Goal: Transaction & Acquisition: Purchase product/service

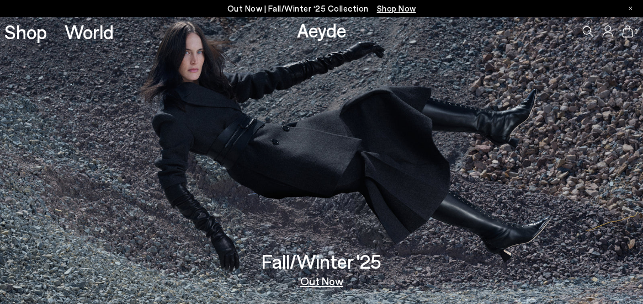
click at [629, 10] on div at bounding box center [630, 8] width 3 height 17
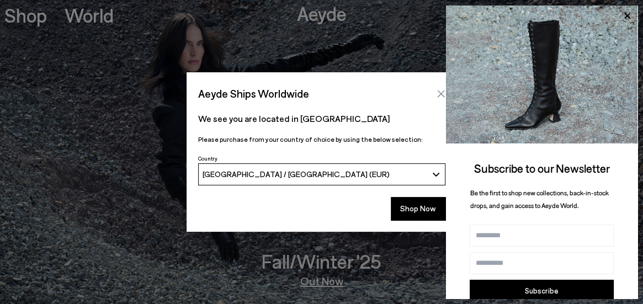
click at [440, 88] on button "Close" at bounding box center [441, 94] width 17 height 17
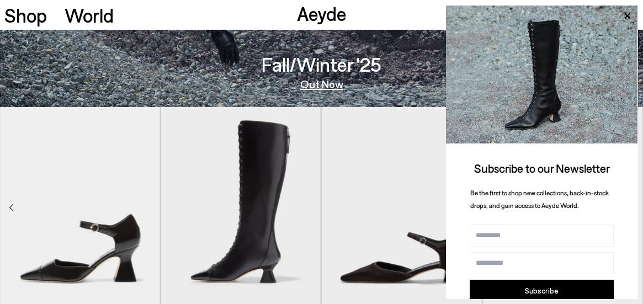
scroll to position [229, 0]
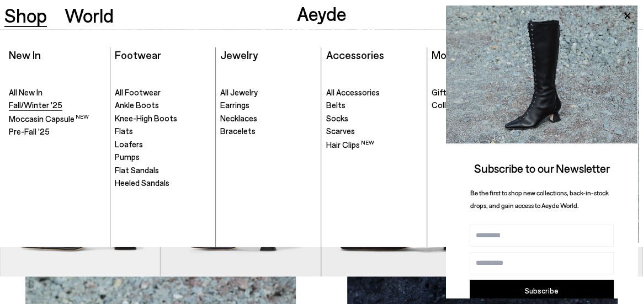
click at [37, 103] on span "Fall/Winter '25" at bounding box center [36, 105] width 54 height 10
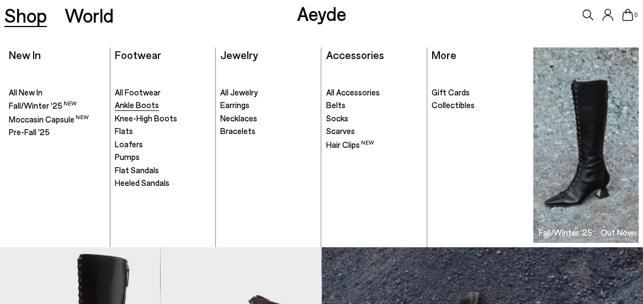
click at [132, 107] on span "Ankle Boots" at bounding box center [137, 105] width 44 height 10
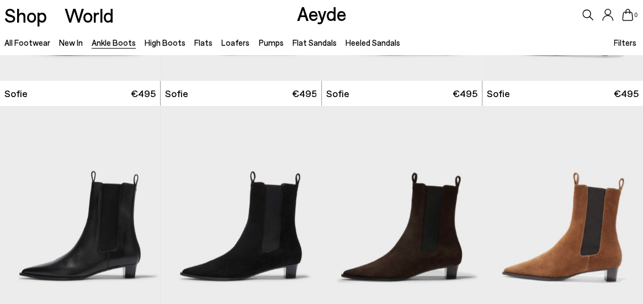
scroll to position [1083, 0]
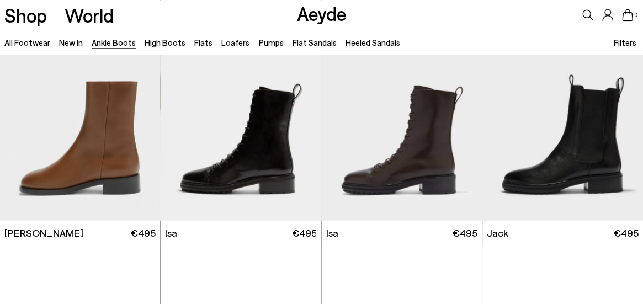
scroll to position [3222, 0]
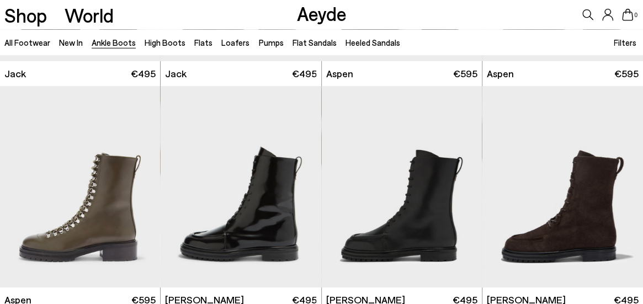
scroll to position [3659, 0]
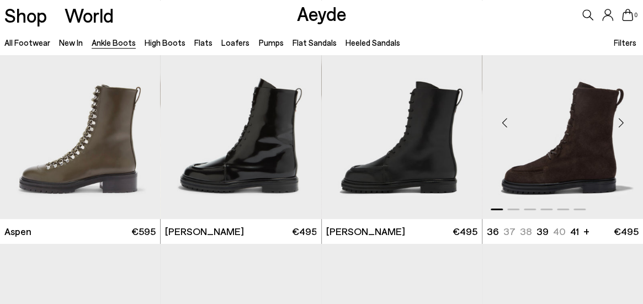
click at [589, 160] on img "1 / 6" at bounding box center [562, 118] width 161 height 201
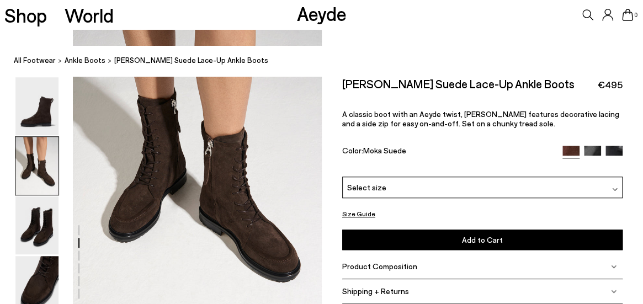
scroll to position [401, 0]
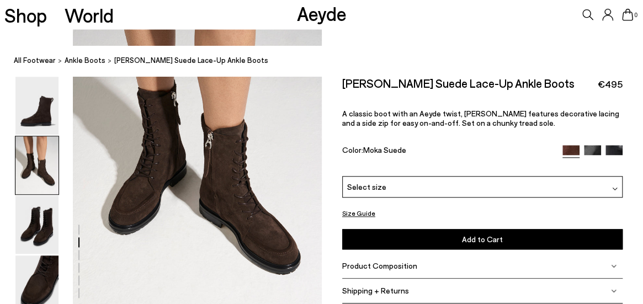
click at [473, 186] on div "Select size" at bounding box center [482, 187] width 280 height 22
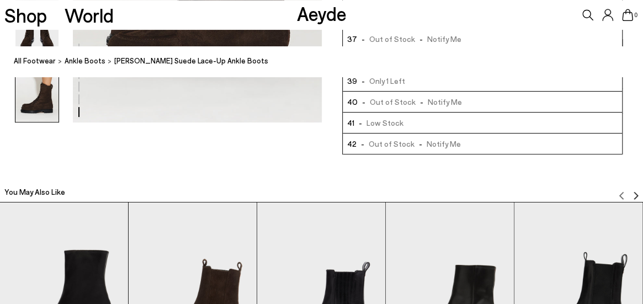
scroll to position [1894, 0]
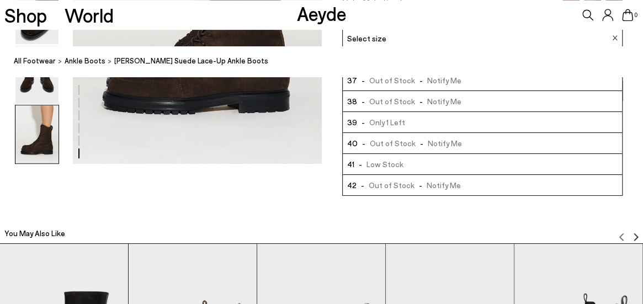
click at [545, 167] on li "41 - Low Stock" at bounding box center [482, 163] width 279 height 21
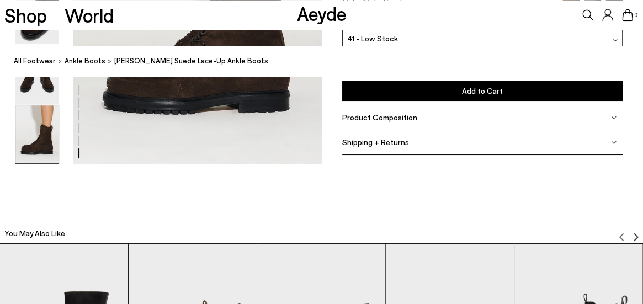
click at [544, 84] on button "Add to Cart Select a Size First" at bounding box center [482, 90] width 280 height 20
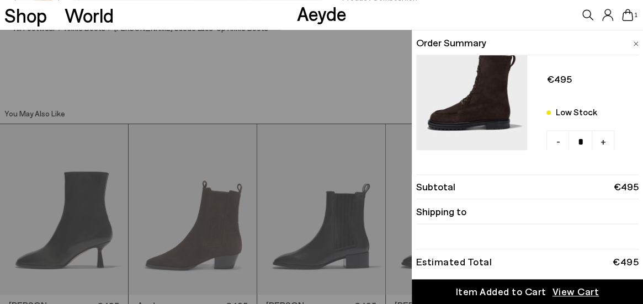
scroll to position [2017, 0]
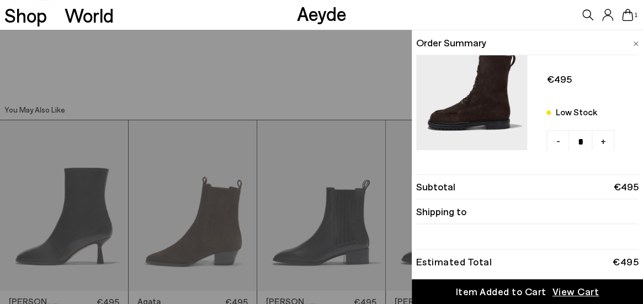
click at [307, 81] on div "Quick Add Color Size View Details Order Summary Tate suede lace-up ankle boots …" at bounding box center [321, 167] width 643 height 274
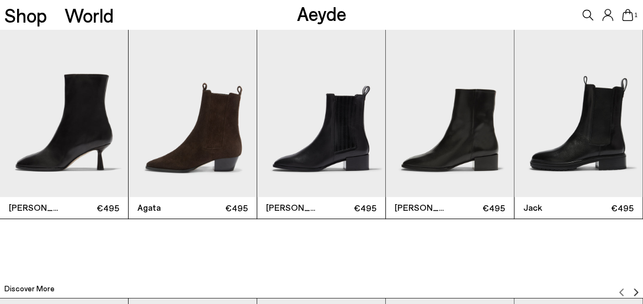
scroll to position [2099, 0]
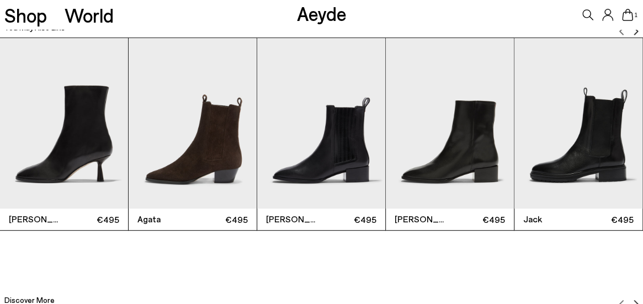
click at [593, 164] on img "5 / 12" at bounding box center [578, 123] width 128 height 171
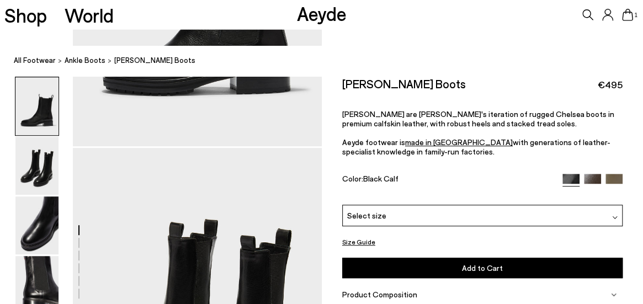
scroll to position [209, 0]
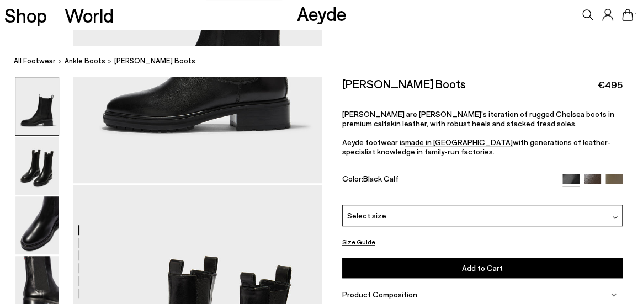
click at [596, 177] on img at bounding box center [592, 182] width 17 height 17
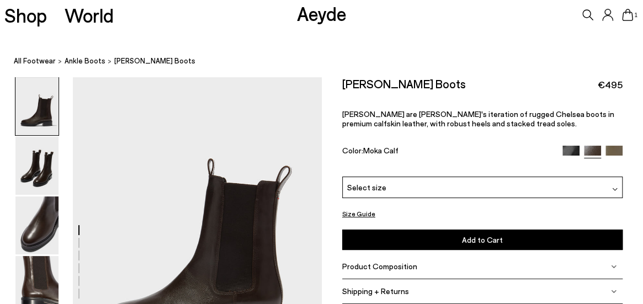
click at [616, 146] on img at bounding box center [613, 154] width 17 height 17
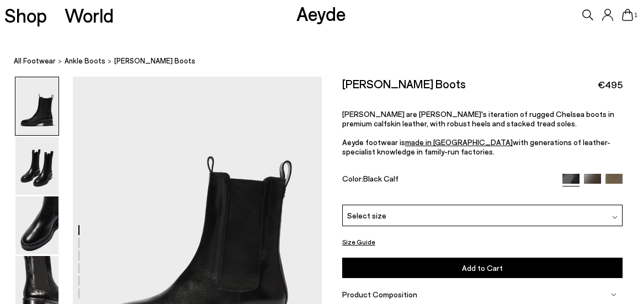
scroll to position [209, 0]
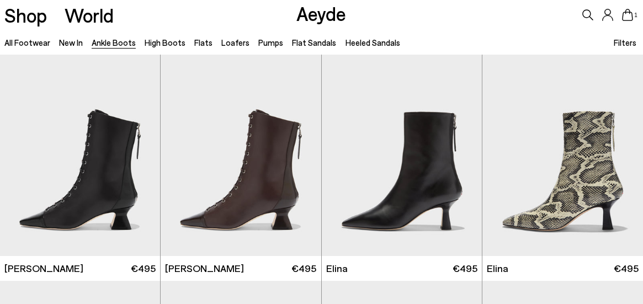
scroll to position [3648, 0]
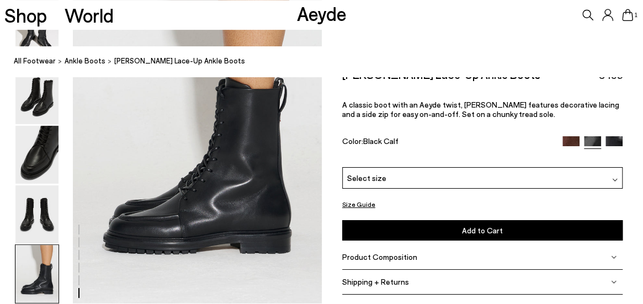
scroll to position [1688, 0]
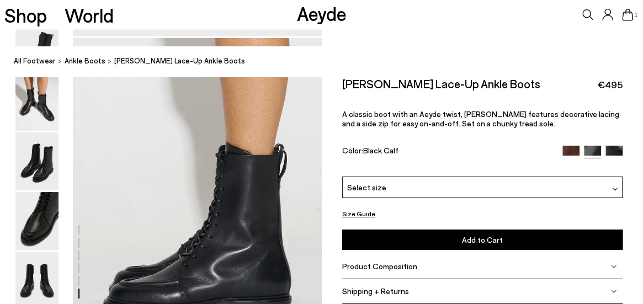
click at [371, 210] on button "Size Guide" at bounding box center [358, 213] width 33 height 14
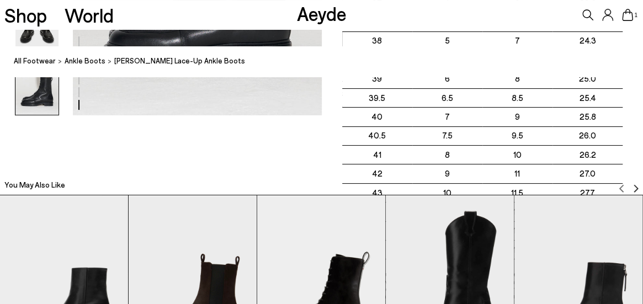
scroll to position [1938, 0]
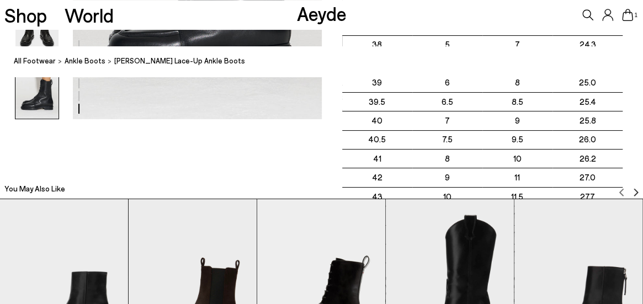
click at [637, 190] on img "Next slide" at bounding box center [635, 192] width 9 height 9
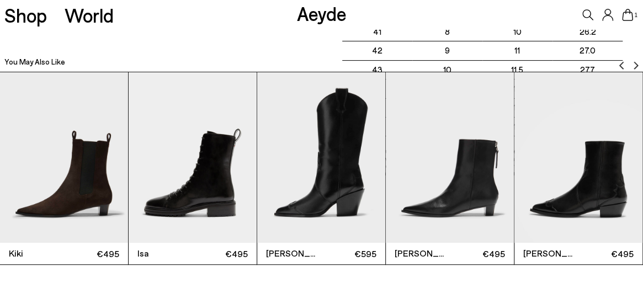
scroll to position [2053, 0]
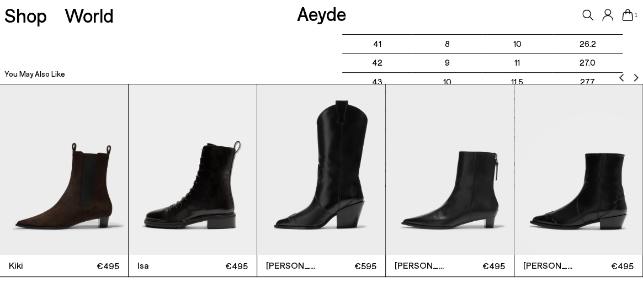
click at [632, 75] on img "Next slide" at bounding box center [635, 77] width 9 height 9
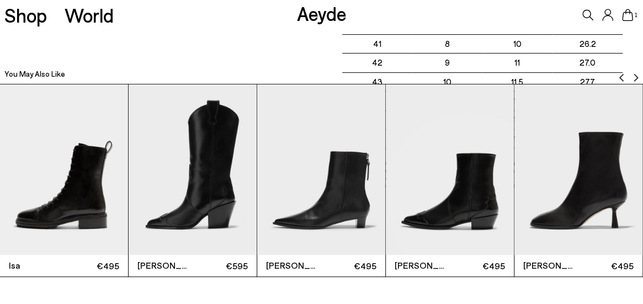
click at [632, 75] on img "Next slide" at bounding box center [635, 77] width 9 height 9
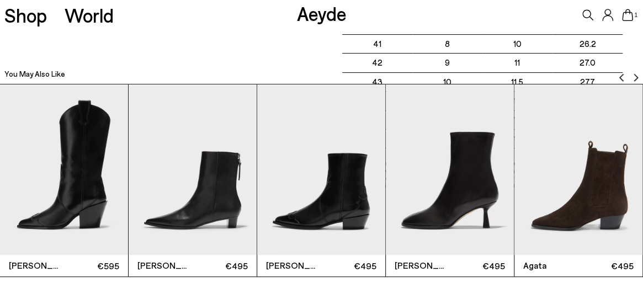
click at [632, 75] on img "Next slide" at bounding box center [635, 77] width 9 height 9
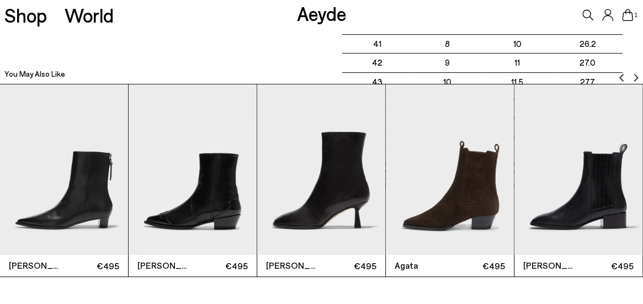
click at [632, 75] on img "Next slide" at bounding box center [635, 77] width 9 height 9
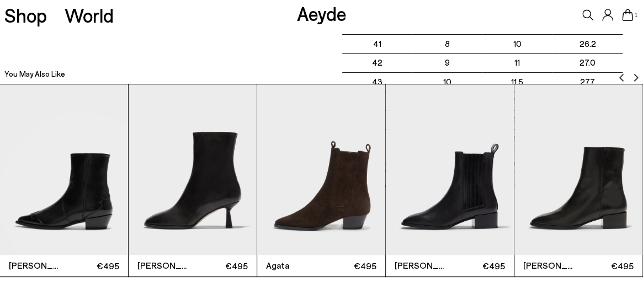
click at [632, 75] on img "Next slide" at bounding box center [635, 77] width 9 height 9
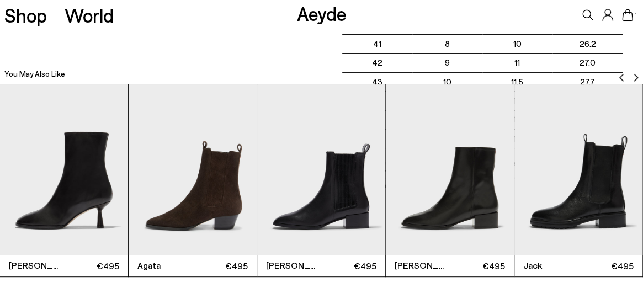
click at [632, 75] on img "Next slide" at bounding box center [635, 77] width 9 height 9
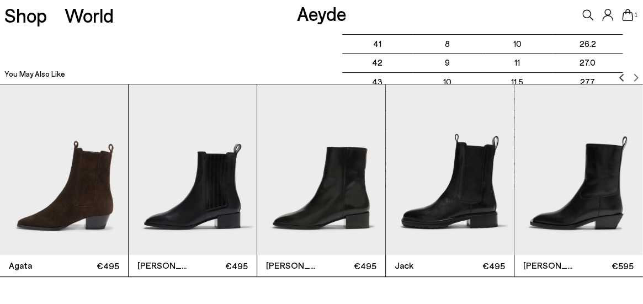
click at [637, 84] on div "You May Also Like Sofie €495 Kiki €495 Isa €495 Ariel €595 Harriet €495 Hester …" at bounding box center [321, 168] width 643 height 217
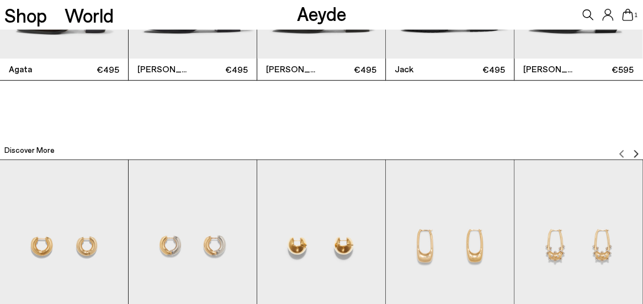
scroll to position [2245, 0]
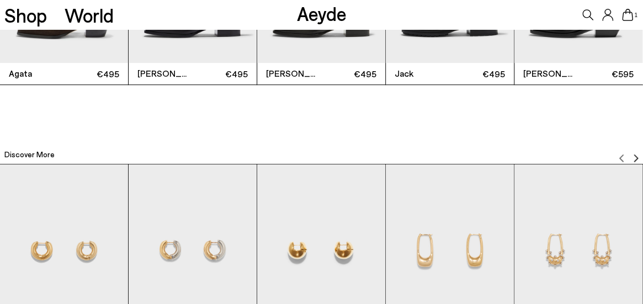
click at [637, 155] on img "Next slide" at bounding box center [635, 158] width 9 height 9
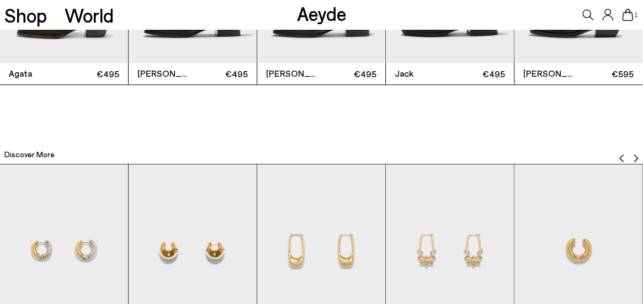
click at [637, 155] on img "Next slide" at bounding box center [635, 158] width 9 height 9
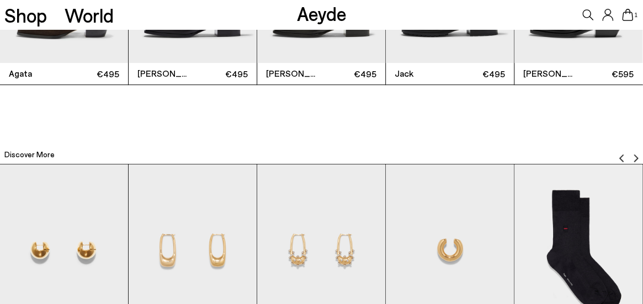
click at [637, 155] on img "Next slide" at bounding box center [635, 158] width 9 height 9
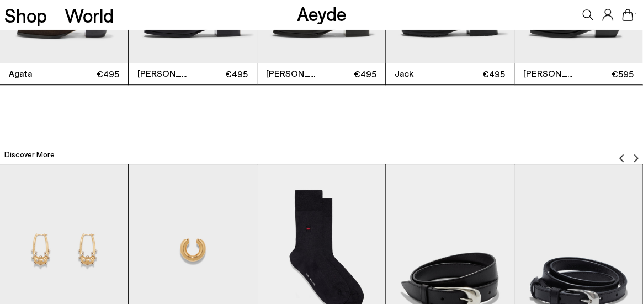
click at [637, 155] on img "Next slide" at bounding box center [635, 158] width 9 height 9
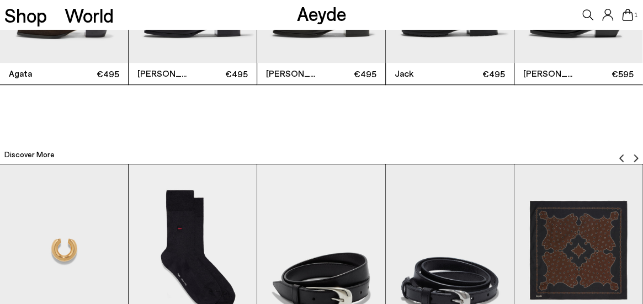
click at [637, 155] on img "Next slide" at bounding box center [635, 158] width 9 height 9
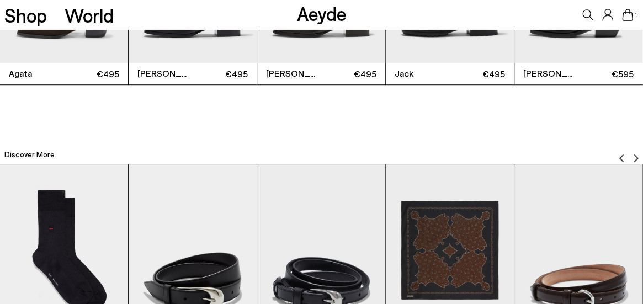
click at [637, 155] on img "Next slide" at bounding box center [635, 158] width 9 height 9
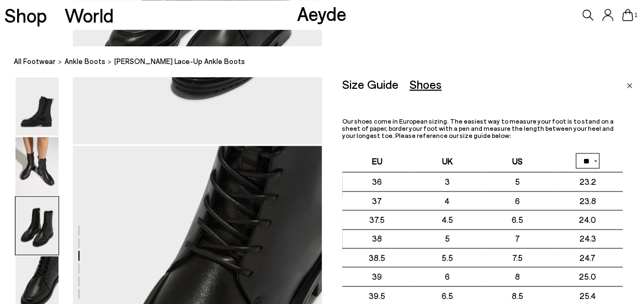
scroll to position [910, 0]
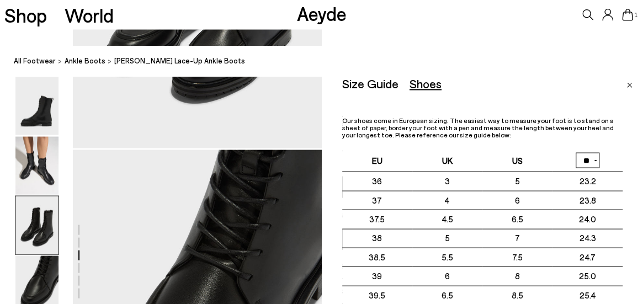
click at [354, 87] on div "Size Guide" at bounding box center [370, 84] width 56 height 14
click at [422, 85] on div "Shoes" at bounding box center [426, 84] width 32 height 14
click at [629, 87] on img "Close" at bounding box center [629, 86] width 6 height 6
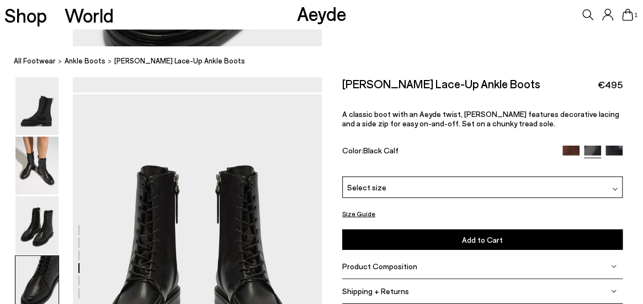
scroll to position [1369, 0]
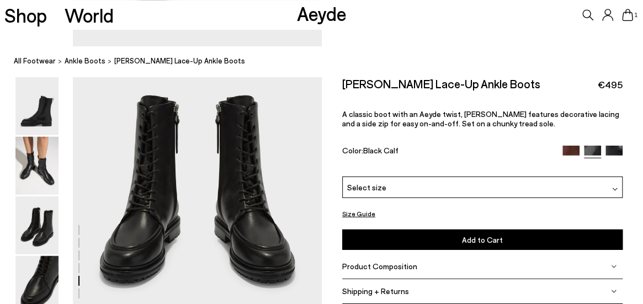
click at [504, 270] on div "Product Composition" at bounding box center [482, 266] width 280 height 25
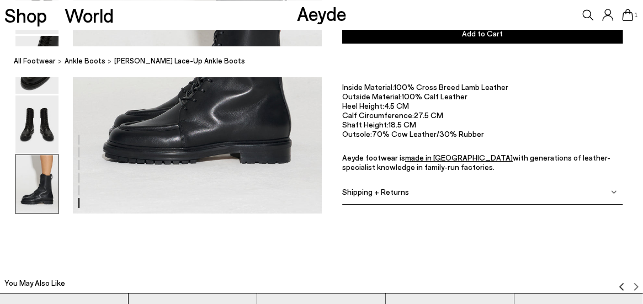
scroll to position [1840, 0]
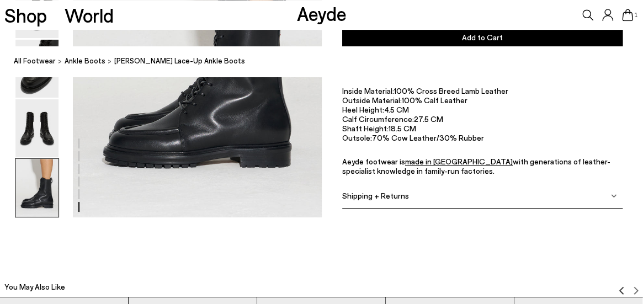
click at [615, 197] on img at bounding box center [614, 196] width 6 height 6
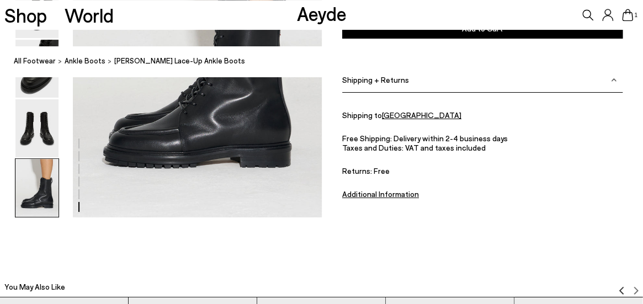
click at [380, 189] on u "Additional Information" at bounding box center [380, 193] width 77 height 9
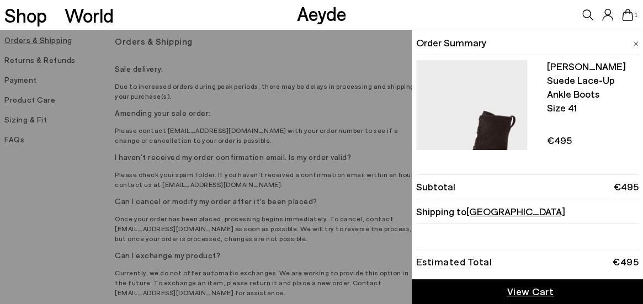
click at [625, 19] on icon at bounding box center [627, 15] width 11 height 12
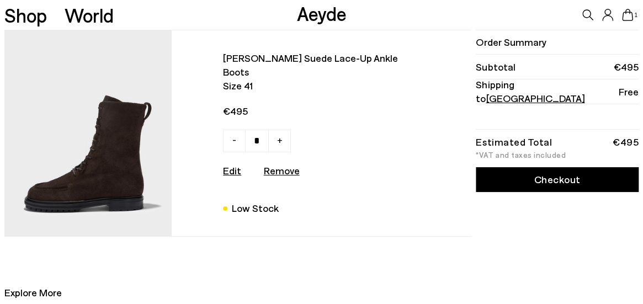
click at [97, 160] on img at bounding box center [87, 133] width 167 height 206
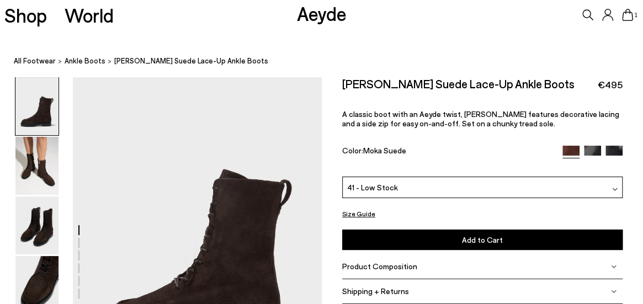
click at [357, 209] on button "Size Guide" at bounding box center [358, 213] width 33 height 14
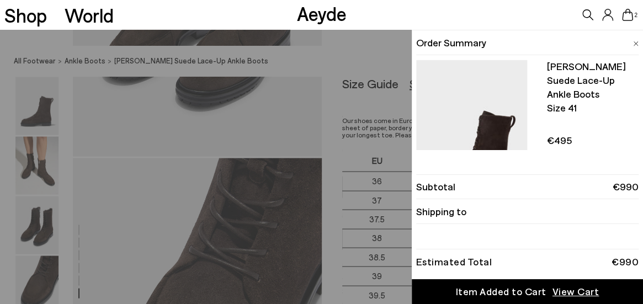
scroll to position [524, 0]
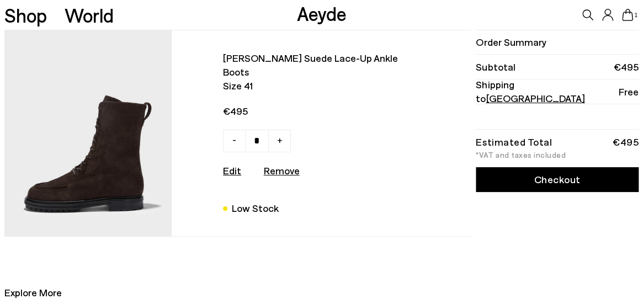
click at [94, 83] on img at bounding box center [87, 133] width 167 height 206
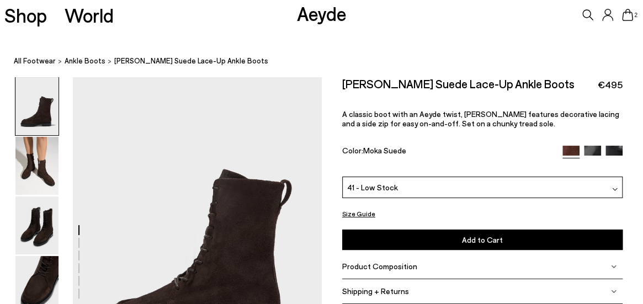
click at [591, 148] on img at bounding box center [592, 154] width 17 height 17
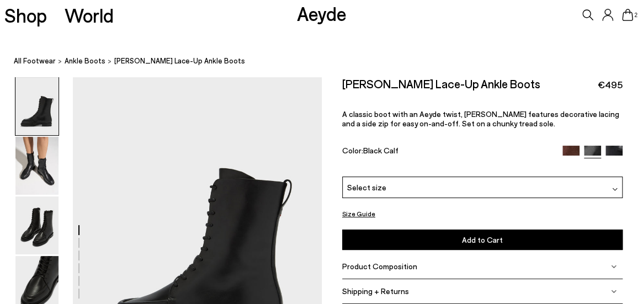
click at [557, 188] on div "Select size" at bounding box center [482, 187] width 280 height 22
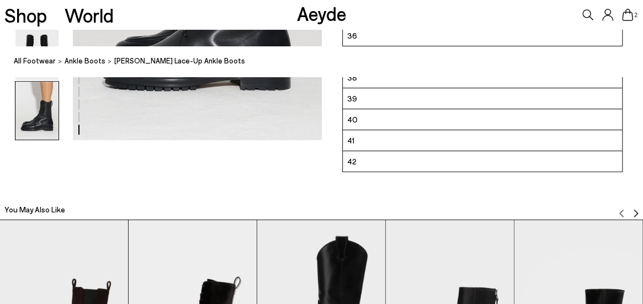
scroll to position [1910, 0]
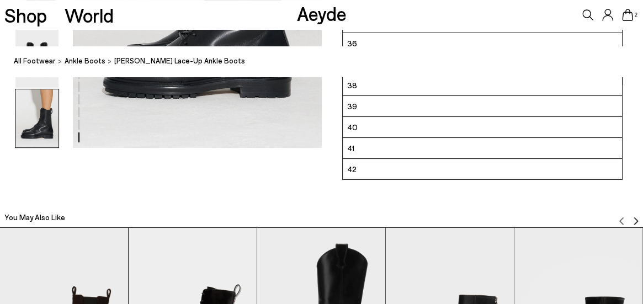
click at [559, 150] on li "41" at bounding box center [482, 147] width 279 height 21
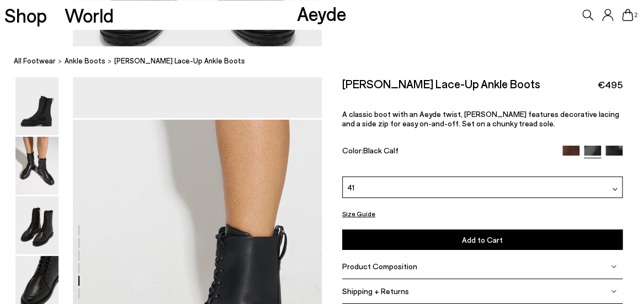
scroll to position [1610, 0]
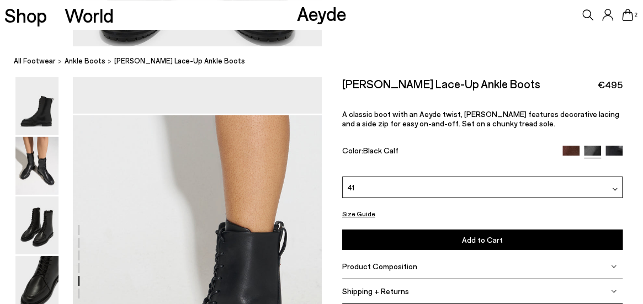
click at [523, 237] on button "Add to Cart Select a Size First" at bounding box center [482, 240] width 280 height 20
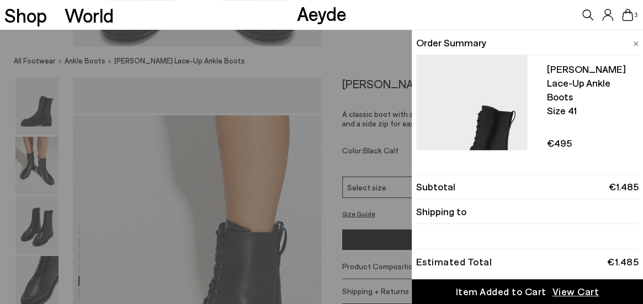
click at [469, 105] on img at bounding box center [471, 132] width 111 height 155
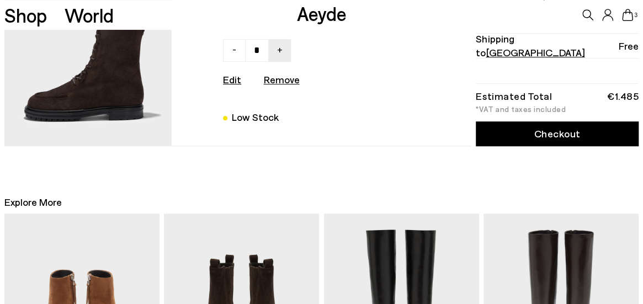
scroll to position [298, 0]
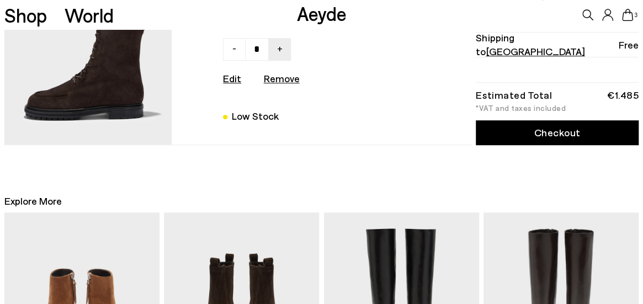
click at [233, 48] on link "-" at bounding box center [234, 49] width 23 height 23
type input "*"
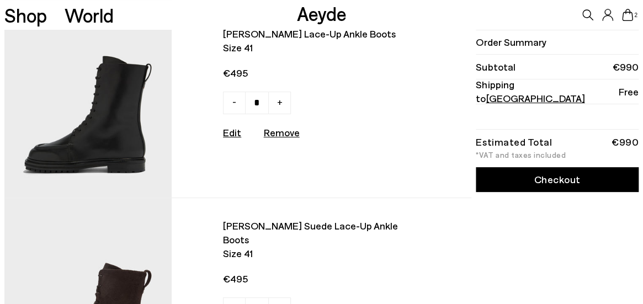
scroll to position [0, 0]
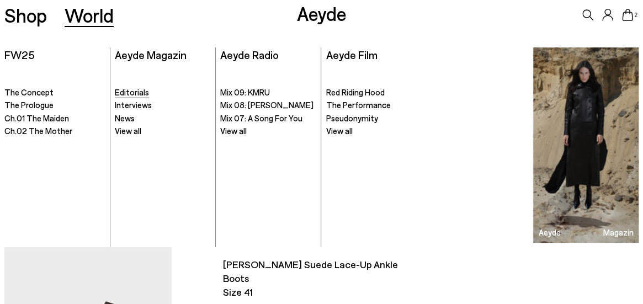
click at [129, 93] on span "Editorials" at bounding box center [132, 92] width 34 height 10
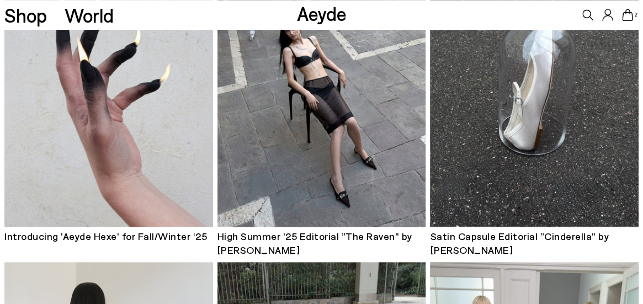
scroll to position [499, 0]
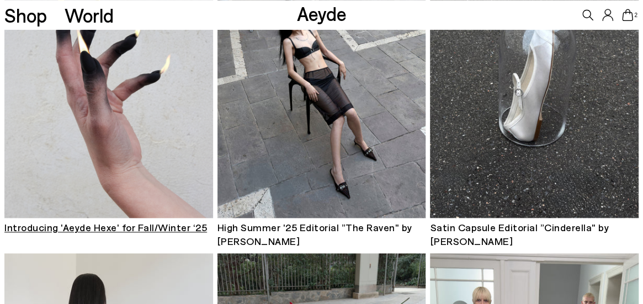
click at [125, 160] on img at bounding box center [108, 78] width 209 height 279
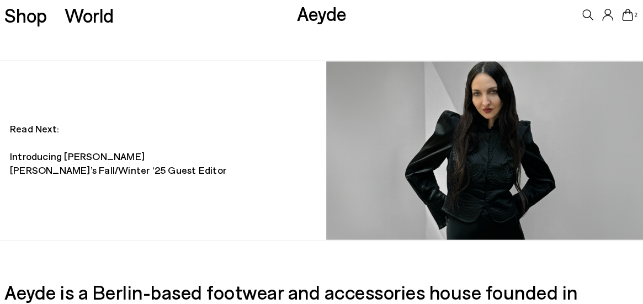
scroll to position [880, 0]
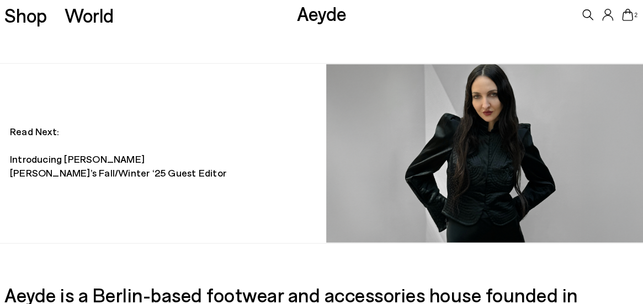
click at [480, 141] on img at bounding box center [484, 154] width 317 height 178
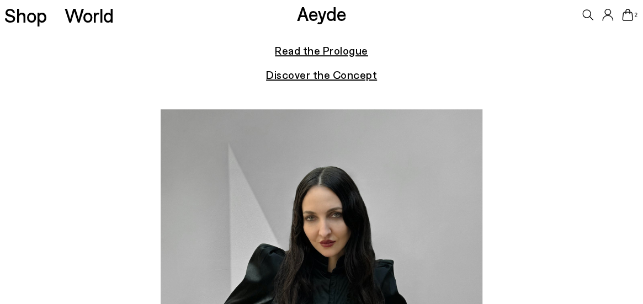
scroll to position [300, 0]
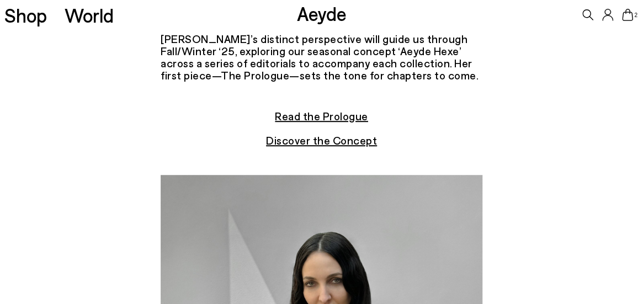
click at [324, 134] on u "Discover the Concept" at bounding box center [321, 140] width 111 height 13
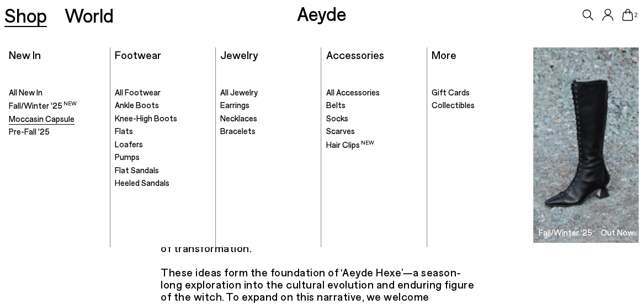
click at [56, 118] on span "Moccasin Capsule" at bounding box center [42, 119] width 66 height 10
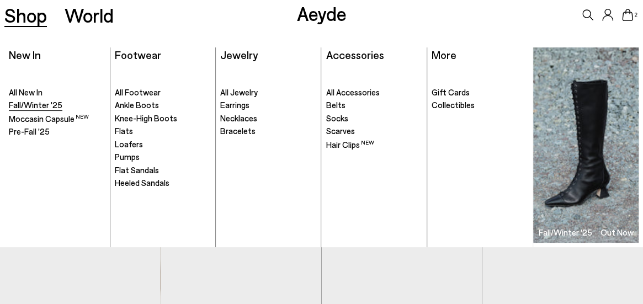
click at [33, 107] on span "Fall/Winter '25" at bounding box center [36, 105] width 54 height 10
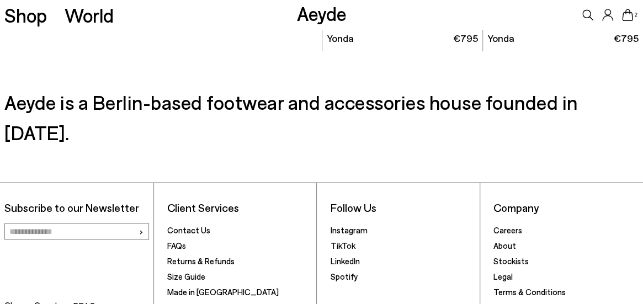
scroll to position [4796, 0]
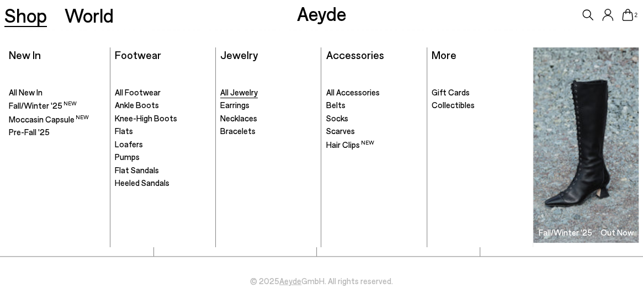
click at [232, 90] on span "All Jewelry" at bounding box center [239, 92] width 38 height 10
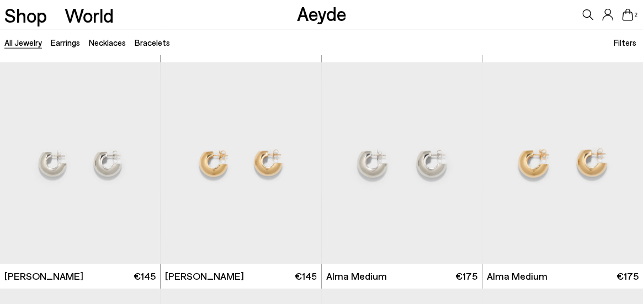
scroll to position [533, 0]
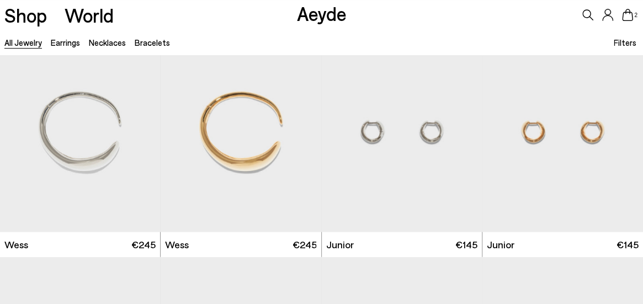
scroll to position [926, 0]
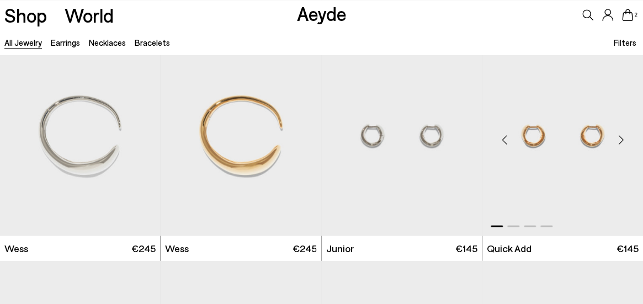
click at [620, 139] on div "Next slide" at bounding box center [620, 139] width 33 height 33
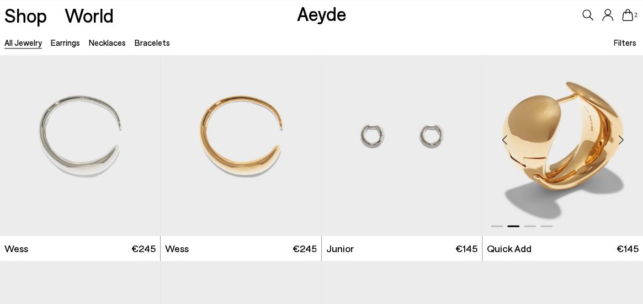
click at [620, 140] on div "Next slide" at bounding box center [620, 139] width 33 height 33
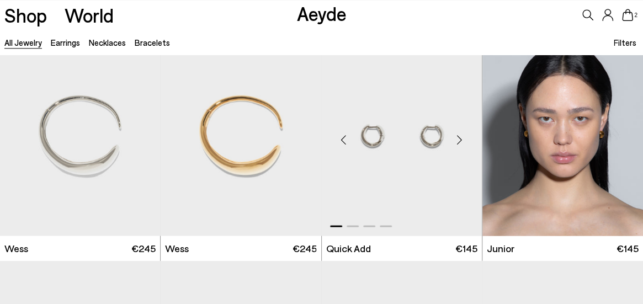
click at [456, 134] on div "Next slide" at bounding box center [459, 139] width 33 height 33
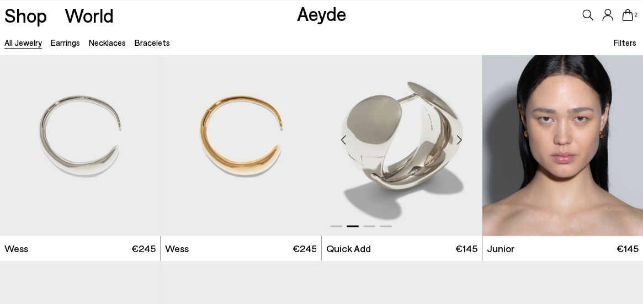
click at [456, 134] on div "Next slide" at bounding box center [459, 139] width 33 height 33
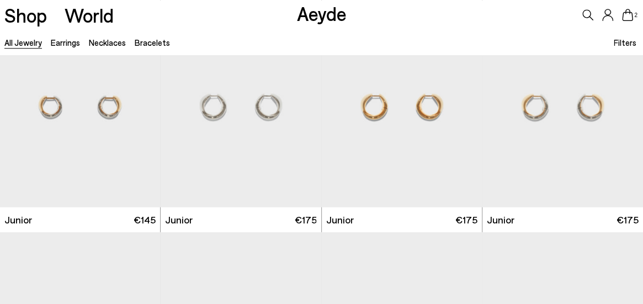
scroll to position [1169, 0]
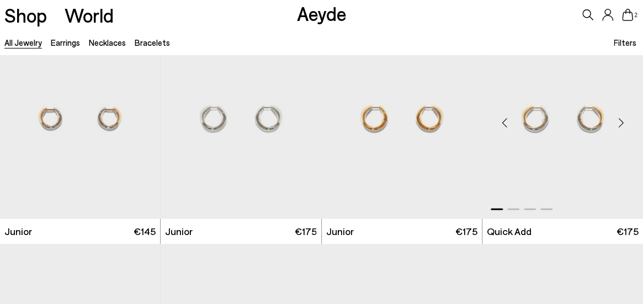
click at [621, 124] on div "Next slide" at bounding box center [620, 123] width 33 height 33
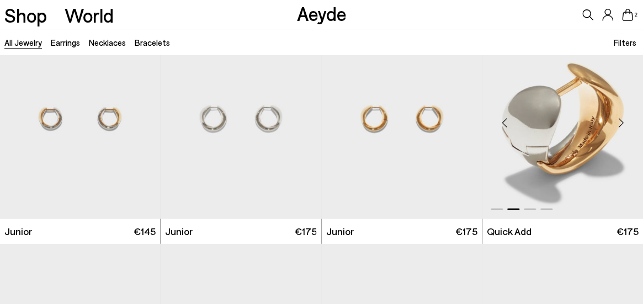
click at [621, 124] on div "Next slide" at bounding box center [620, 123] width 33 height 33
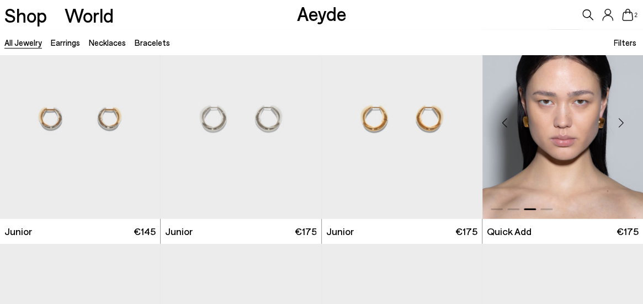
click at [621, 124] on div "Next slide" at bounding box center [620, 123] width 33 height 33
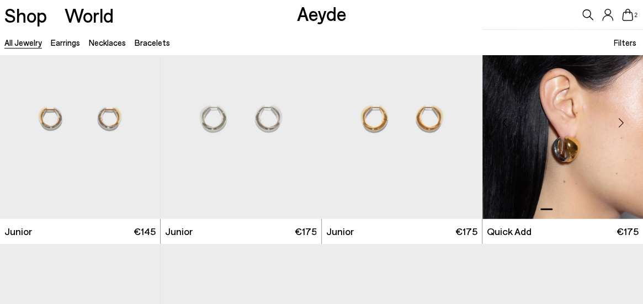
click at [621, 124] on div "Next slide" at bounding box center [620, 123] width 33 height 33
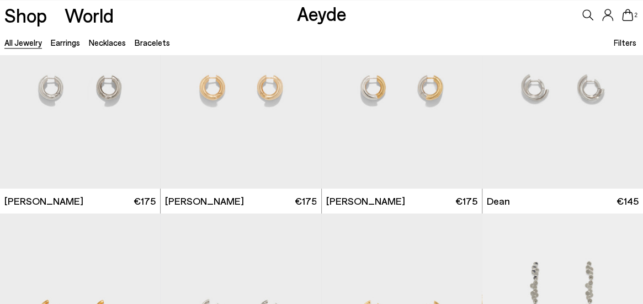
scroll to position [1656, 0]
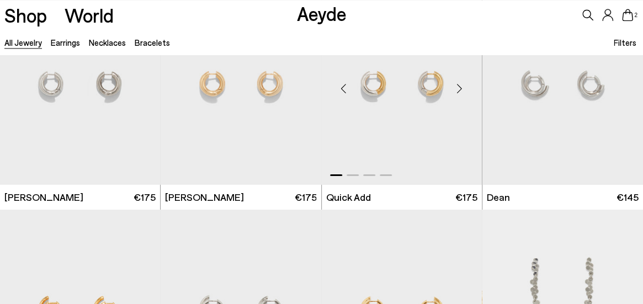
click at [477, 164] on img "1 / 4" at bounding box center [402, 83] width 161 height 201
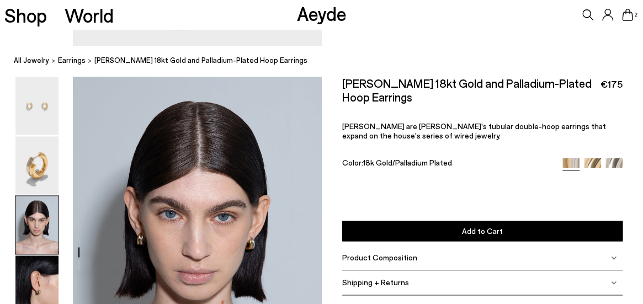
scroll to position [546, 0]
click at [47, 278] on img at bounding box center [36, 285] width 43 height 58
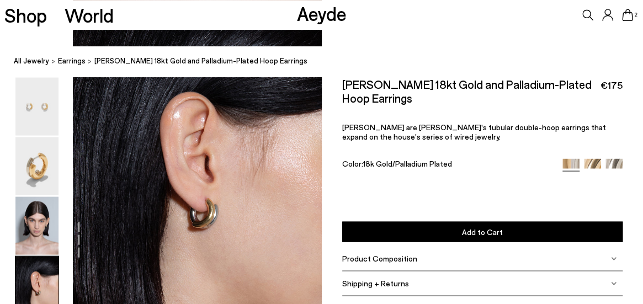
scroll to position [955, 0]
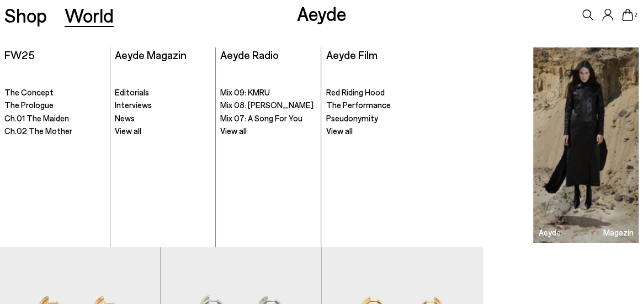
scroll to position [1656, 0]
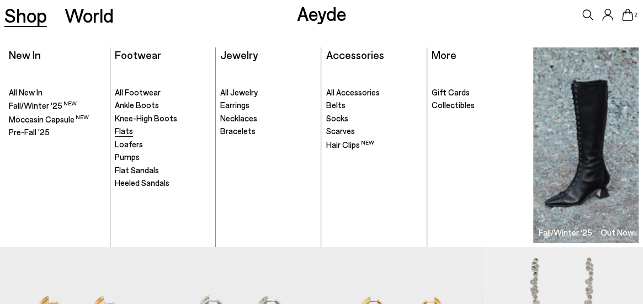
click at [126, 133] on span "Flats" at bounding box center [124, 131] width 18 height 10
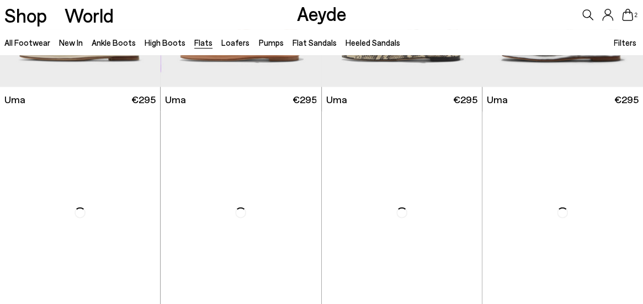
scroll to position [1114, 0]
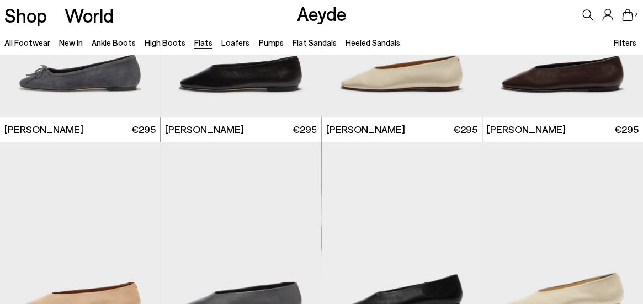
scroll to position [2469, 0]
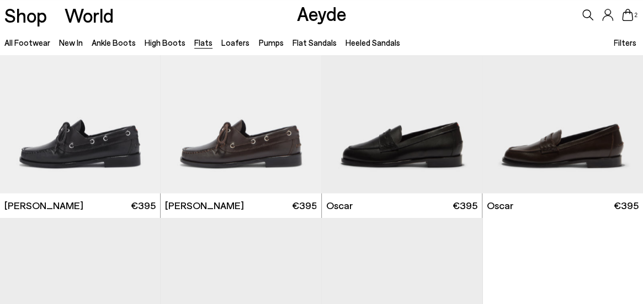
scroll to position [4604, 0]
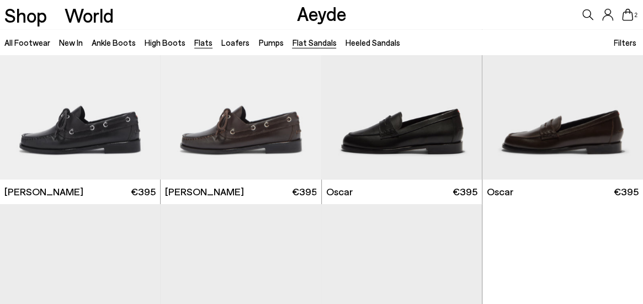
click at [294, 43] on link "Flat Sandals" at bounding box center [314, 43] width 44 height 10
